Goal: Use online tool/utility: Utilize a website feature to perform a specific function

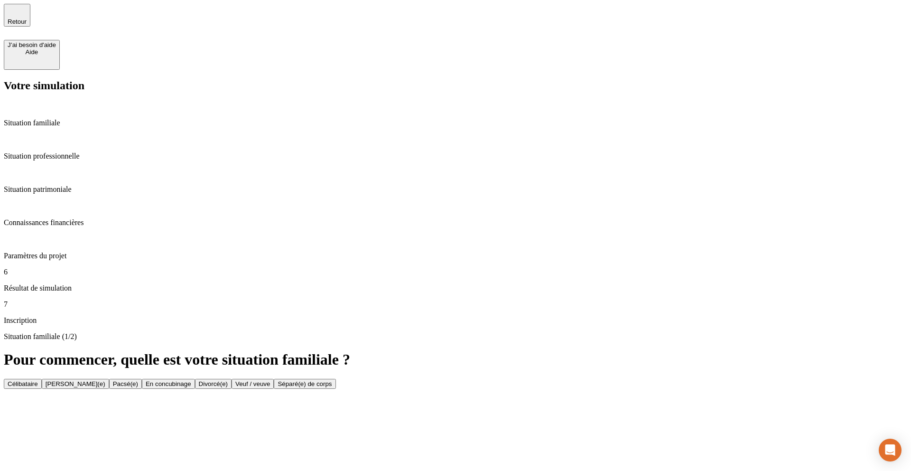
click at [142, 378] on button "Pacsé(e)" at bounding box center [125, 383] width 33 height 10
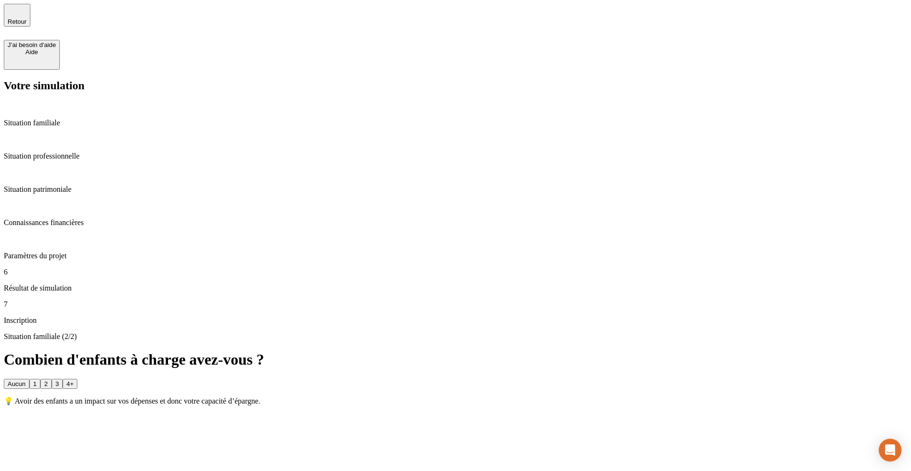
click at [63, 378] on button "3" at bounding box center [57, 383] width 11 height 10
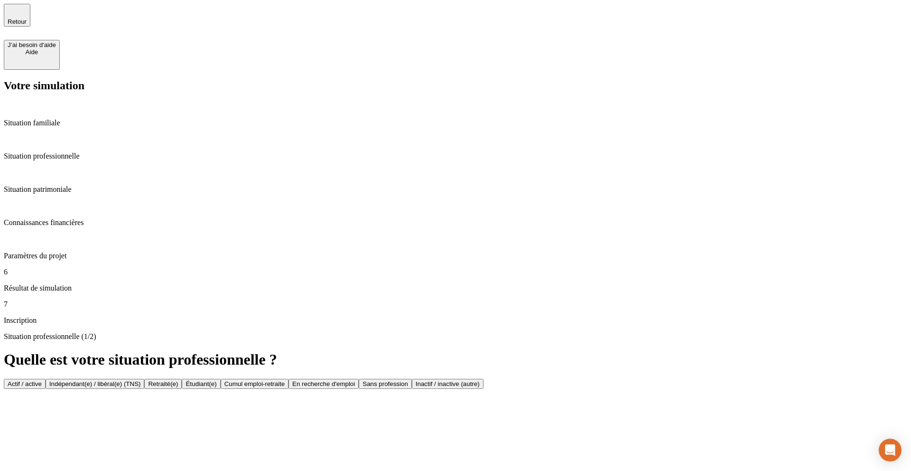
click at [46, 378] on button "Actif / active" at bounding box center [25, 383] width 42 height 10
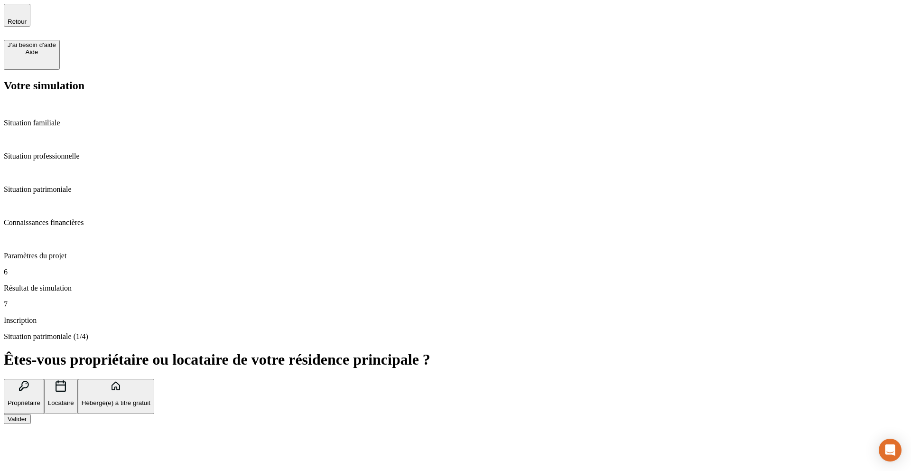
click at [44, 378] on button "Propriétaire" at bounding box center [24, 396] width 40 height 36
click at [27, 415] on div "Valider" at bounding box center [17, 418] width 19 height 7
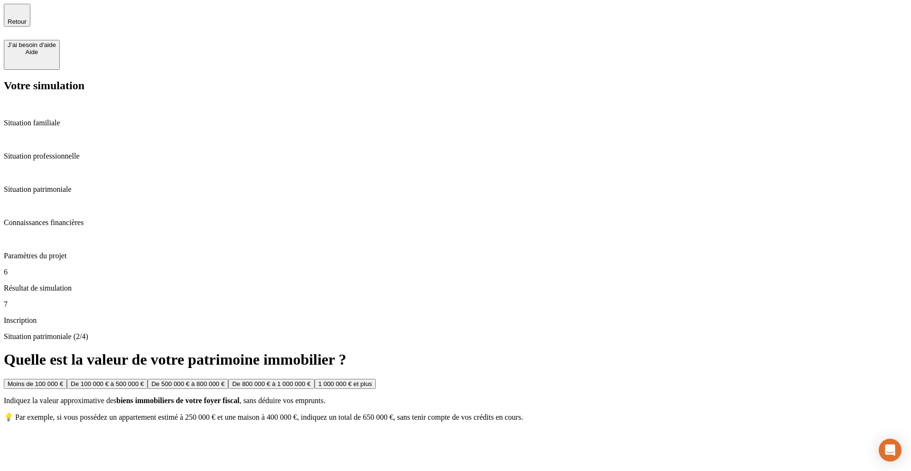
click at [67, 378] on button "Moins de 100 000 €" at bounding box center [35, 383] width 63 height 10
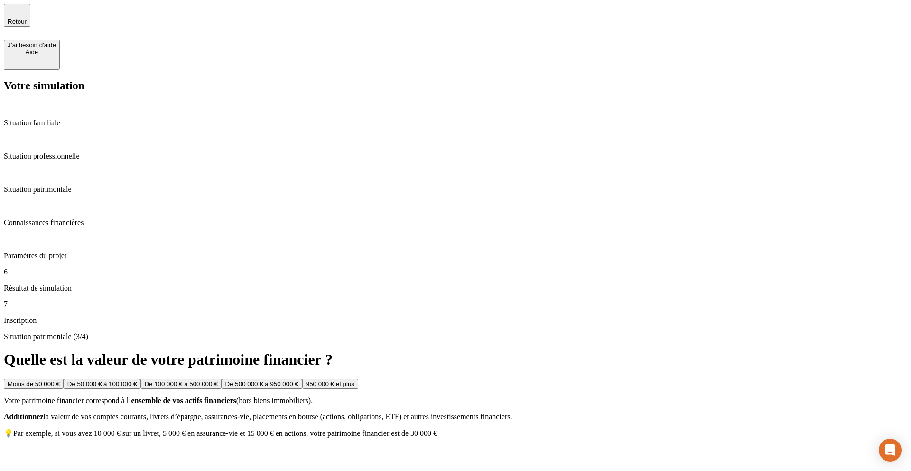
click at [298, 380] on div "De 500 000 € à 950 000 €" at bounding box center [261, 383] width 73 height 7
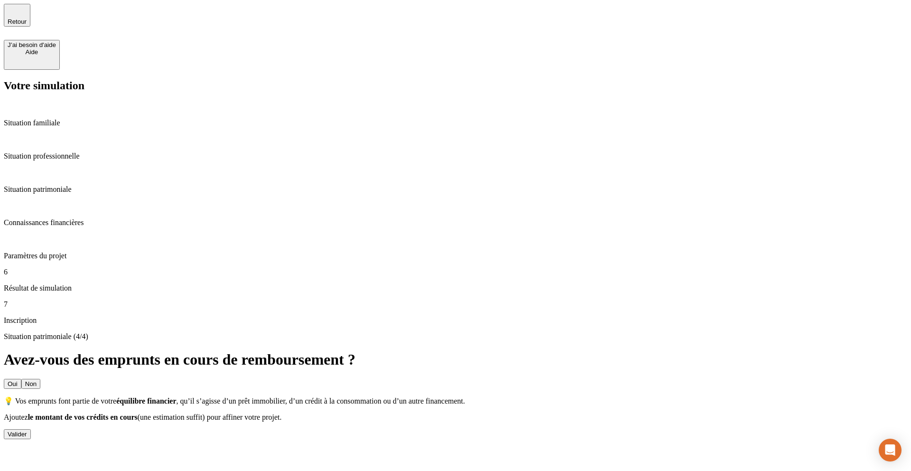
click at [27, 430] on div "Valider" at bounding box center [17, 433] width 19 height 7
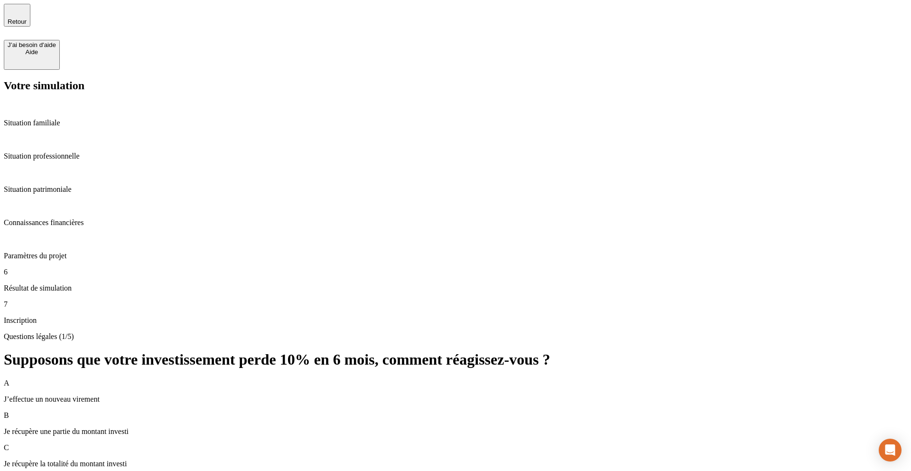
click at [328, 378] on div "A J’effectue un nouveau virement" at bounding box center [455, 390] width 903 height 25
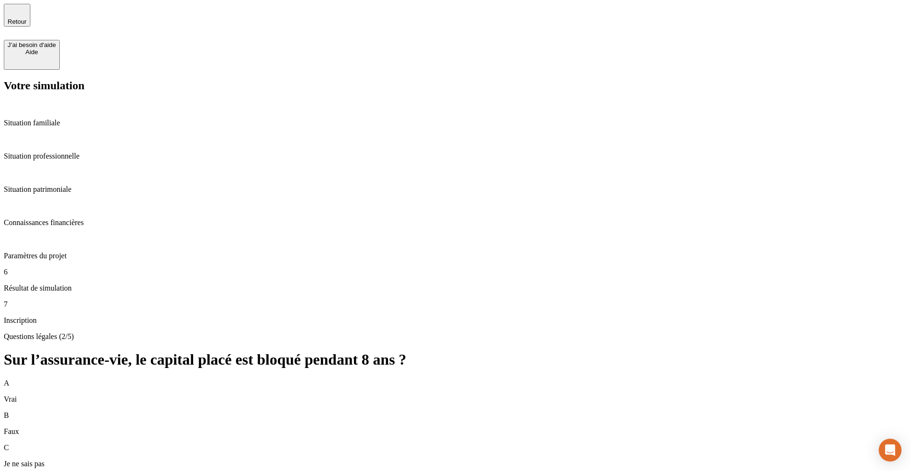
click at [345, 411] on div "B Faux" at bounding box center [455, 423] width 903 height 25
click at [408, 411] on div "B Faux" at bounding box center [455, 423] width 903 height 25
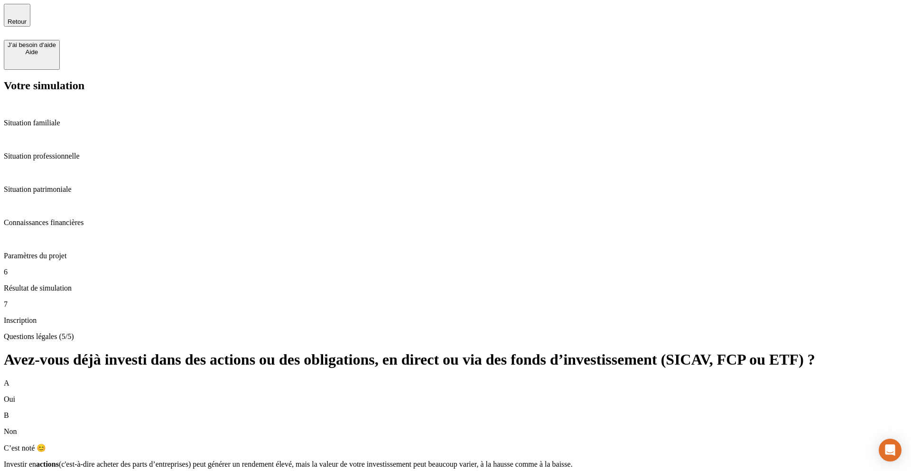
click at [843, 378] on div "A Oui B Non C’est noté 😊 Investir en actions (c'est-à-dire acheter des parts d’…" at bounding box center [455, 456] width 903 height 156
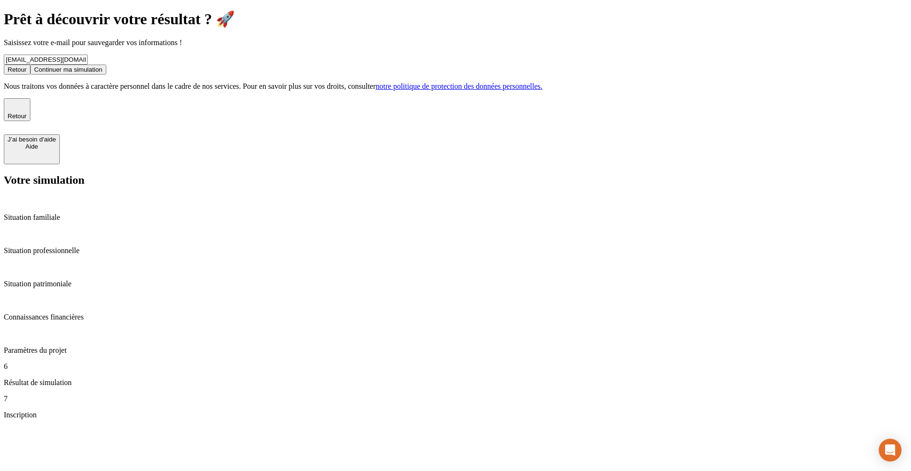
click at [106, 74] on button "Continuer ma simulation" at bounding box center [68, 70] width 76 height 10
click at [102, 73] on div "Continuer ma simulation" at bounding box center [68, 69] width 68 height 7
